Goal: Task Accomplishment & Management: Manage account settings

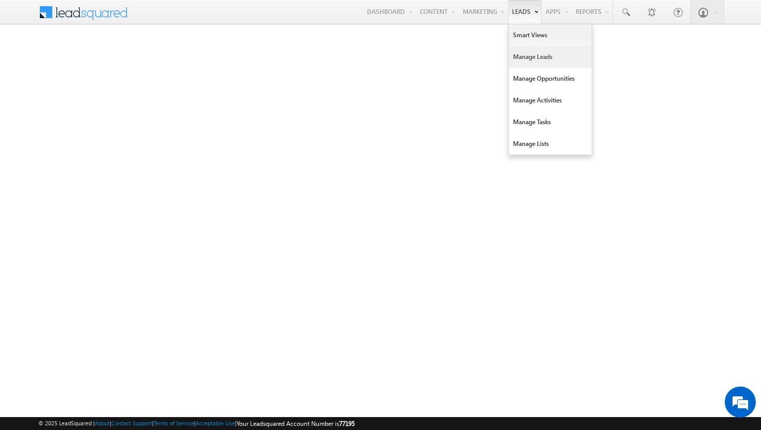
click at [521, 61] on link "Manage Leads" at bounding box center [550, 57] width 83 height 22
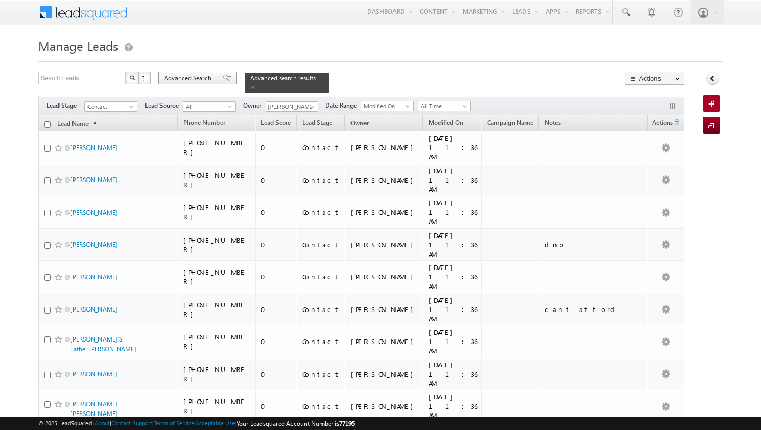
click at [208, 75] on span "Advanced Search" at bounding box center [189, 78] width 50 height 9
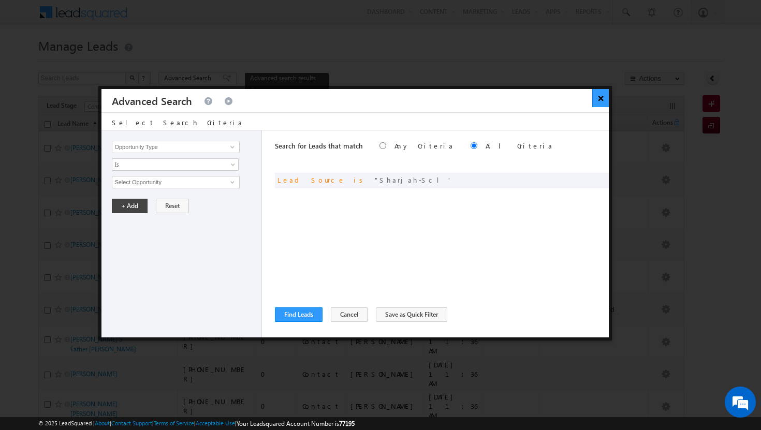
click at [606, 100] on button "×" at bounding box center [600, 98] width 17 height 18
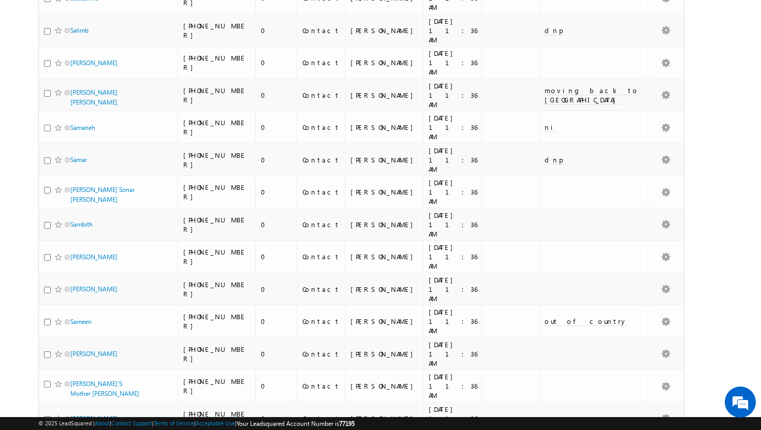
scroll to position [977, 0]
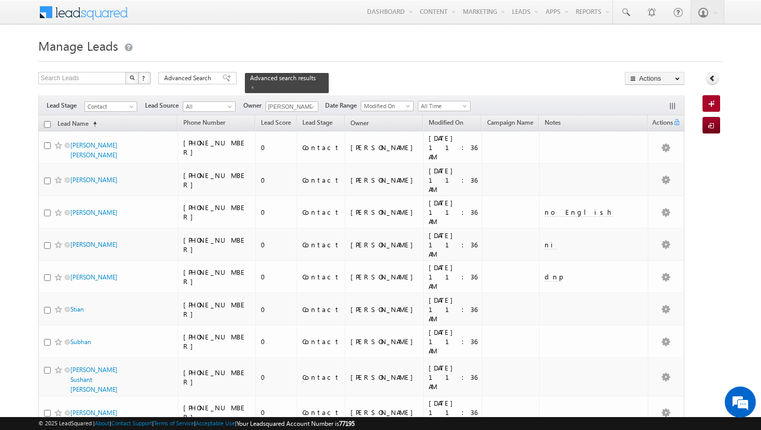
scroll to position [0, 0]
click at [49, 122] on th "Lead Name (sorted ascending)" at bounding box center [108, 123] width 140 height 16
click at [49, 121] on input "checkbox" at bounding box center [47, 124] width 7 height 7
checkbox input "true"
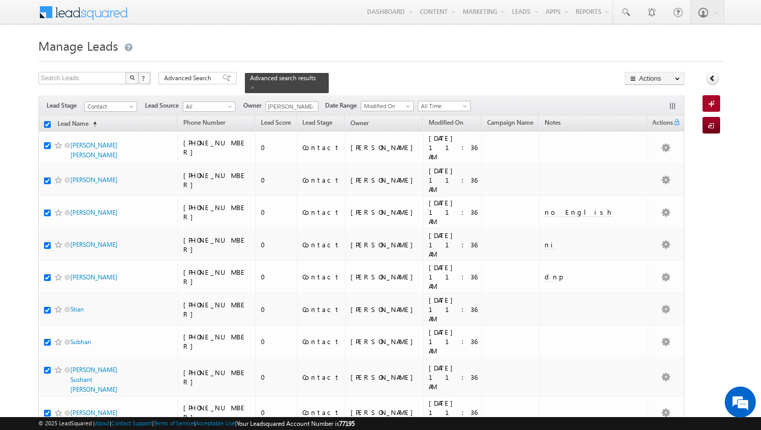
checkbox input "true"
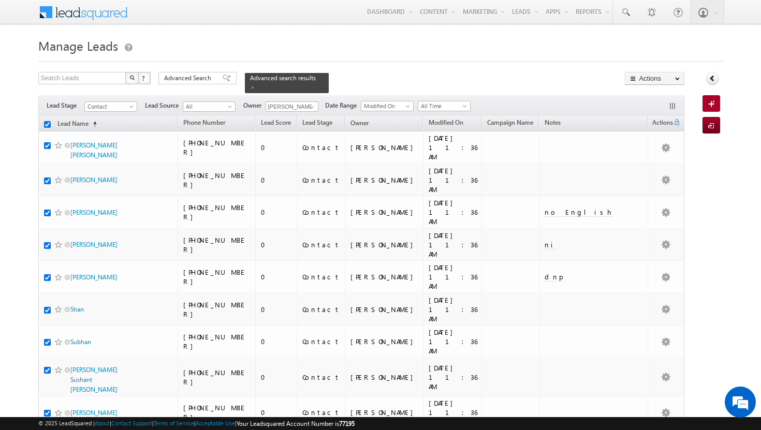
checkbox input "true"
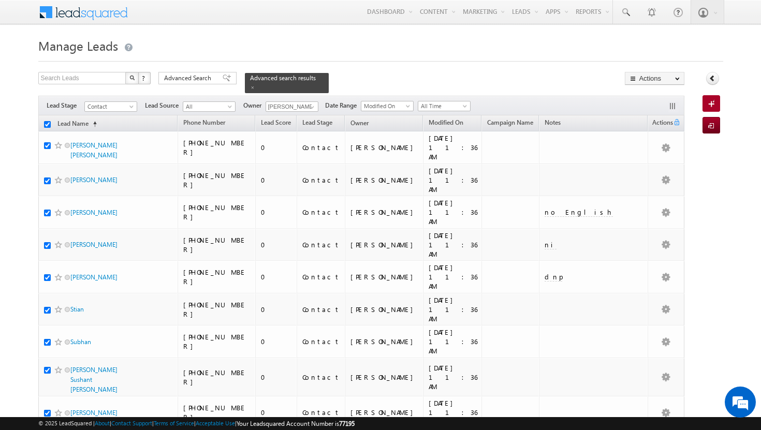
checkbox input "true"
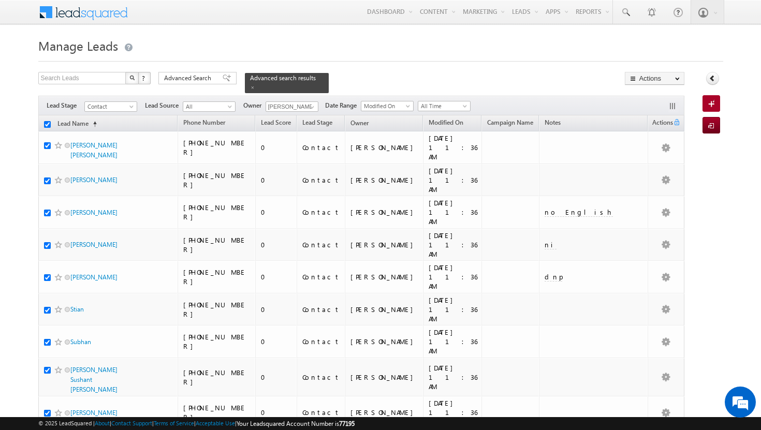
checkbox input "true"
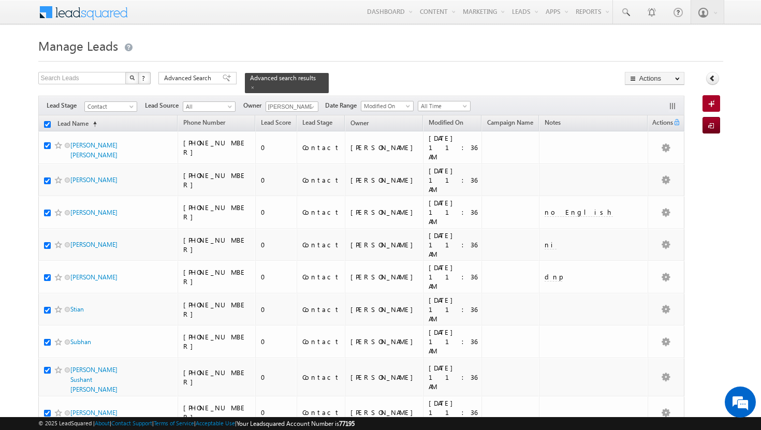
checkbox input "true"
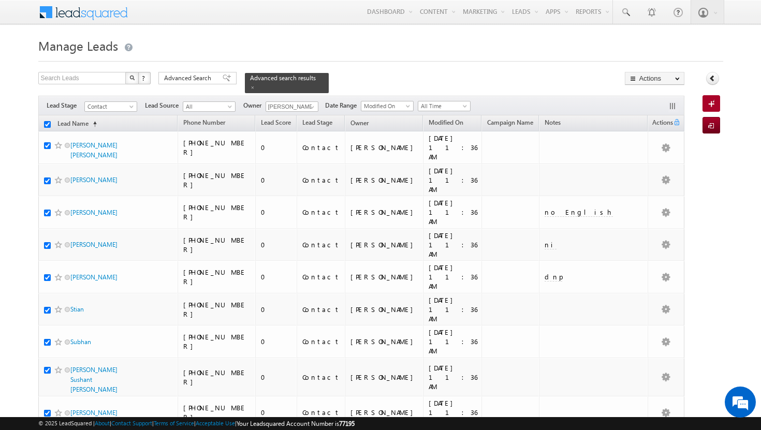
checkbox input "true"
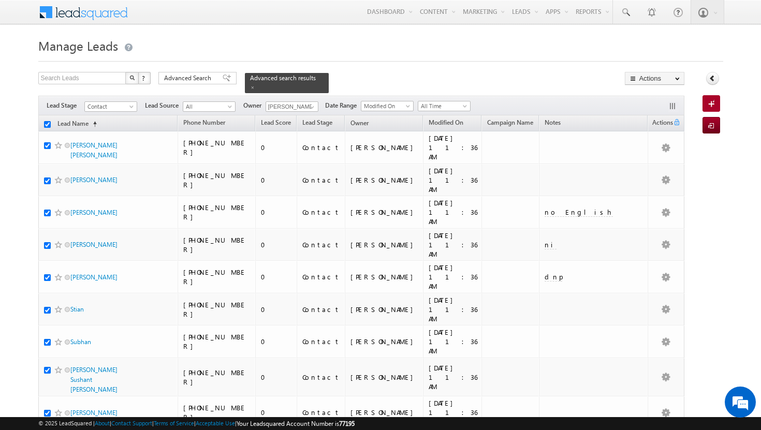
checkbox input "true"
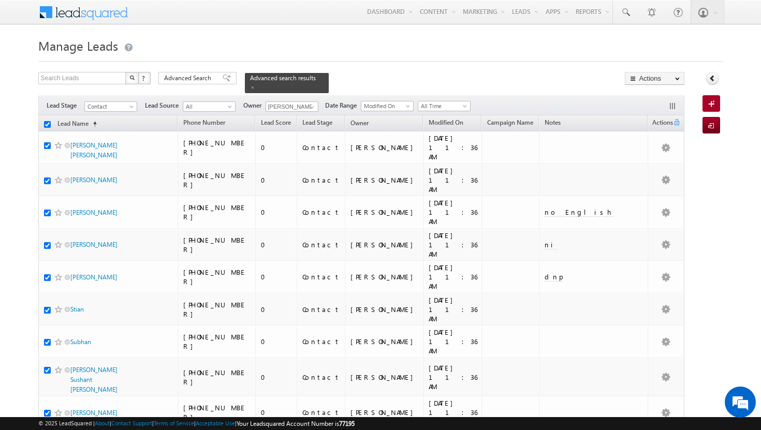
checkbox input "true"
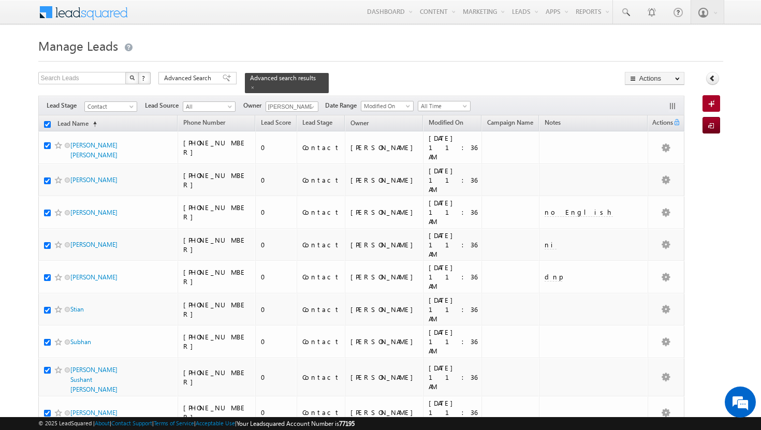
checkbox input "true"
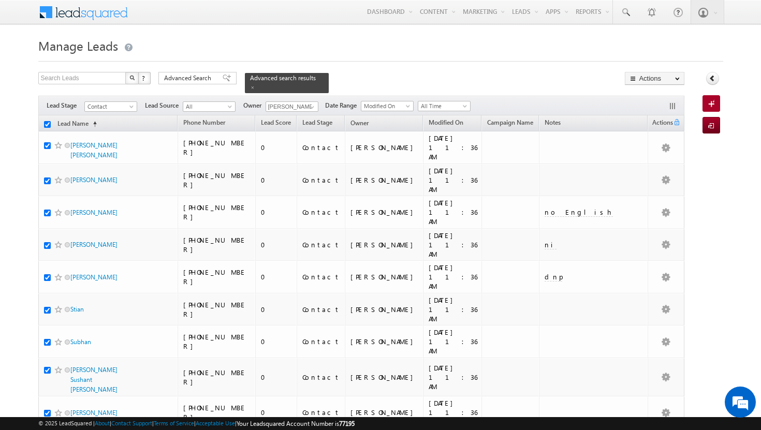
checkbox input "true"
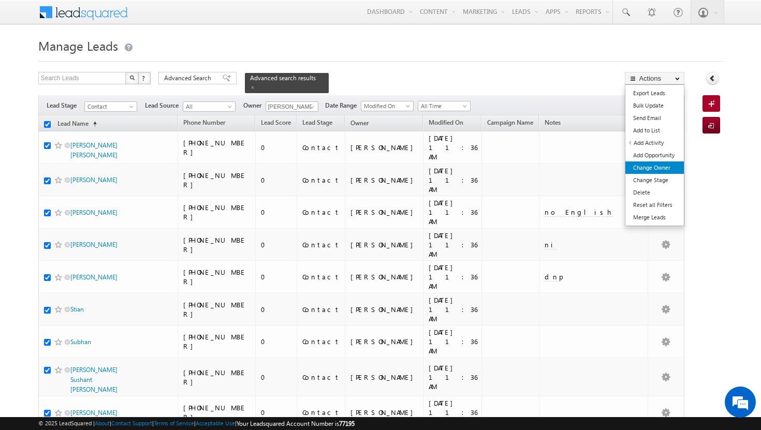
click at [659, 169] on link "Change Owner" at bounding box center [655, 168] width 59 height 12
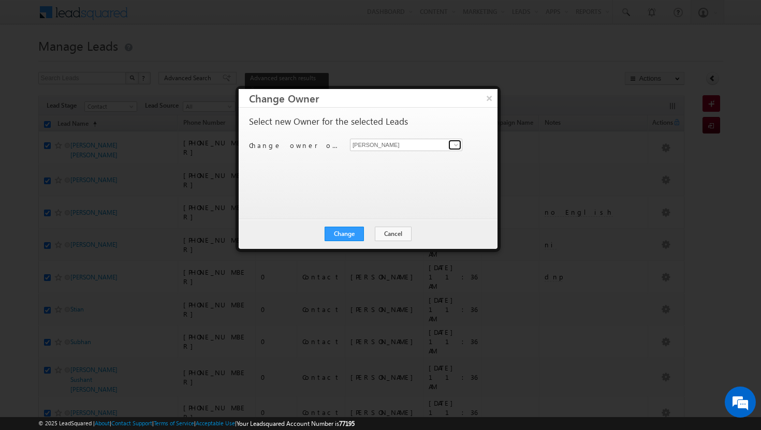
click at [456, 143] on span at bounding box center [456, 145] width 8 height 8
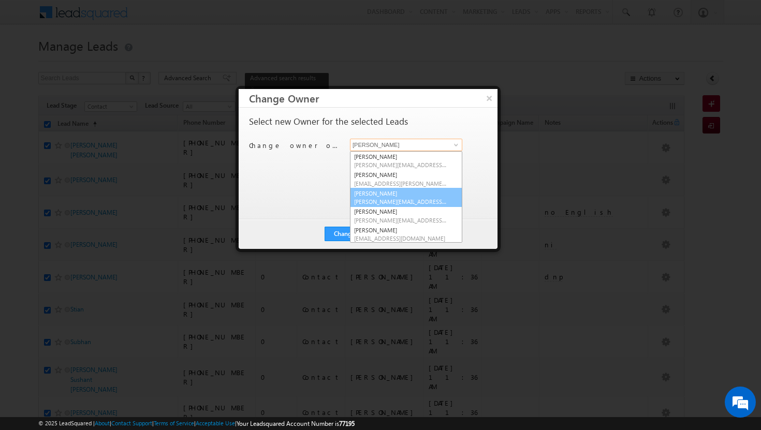
scroll to position [39, 0]
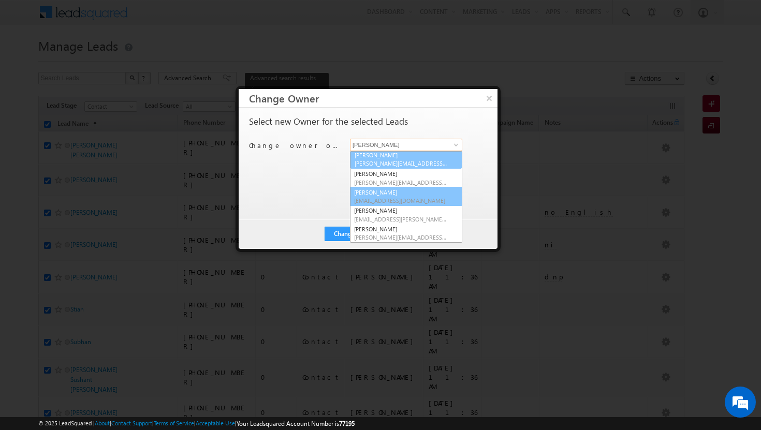
click at [410, 202] on span "[EMAIL_ADDRESS][DOMAIN_NAME]" at bounding box center [400, 201] width 93 height 8
type input "[PERSON_NAME]"
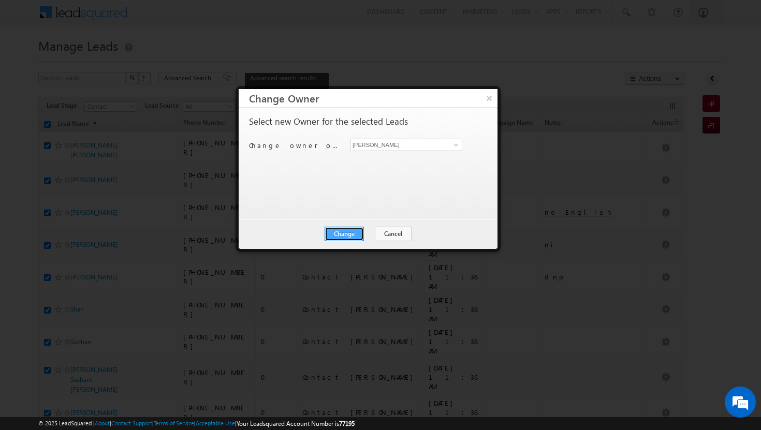
click at [351, 233] on button "Change" at bounding box center [344, 234] width 39 height 15
click at [366, 237] on button "Close" at bounding box center [369, 234] width 33 height 15
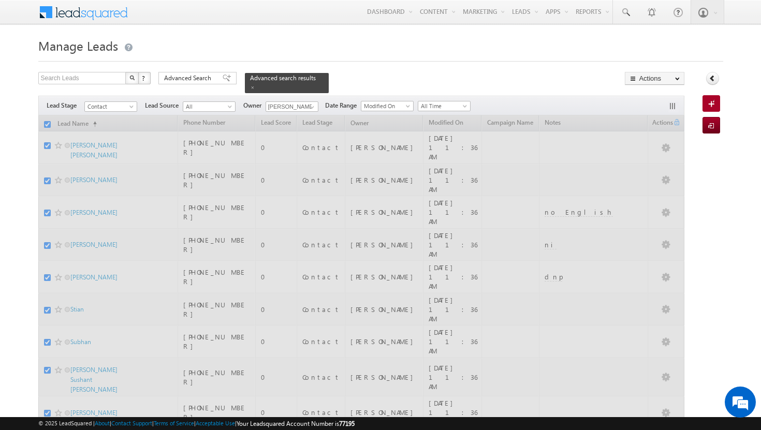
checkbox input "false"
